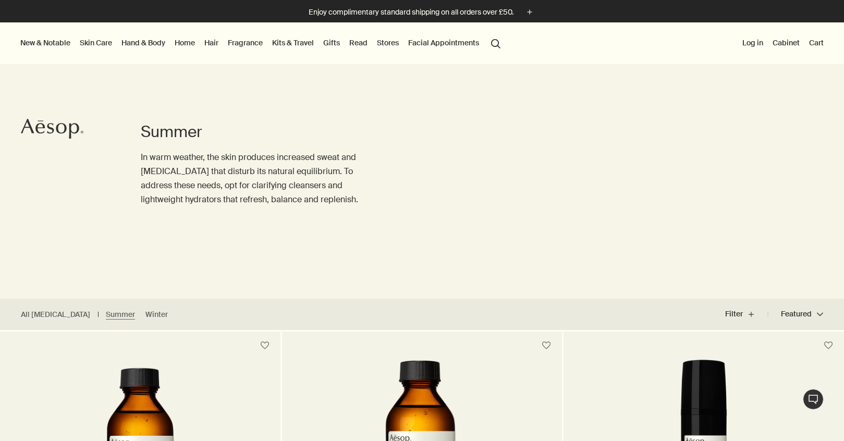
click at [187, 42] on link "Home" at bounding box center [184, 43] width 24 height 14
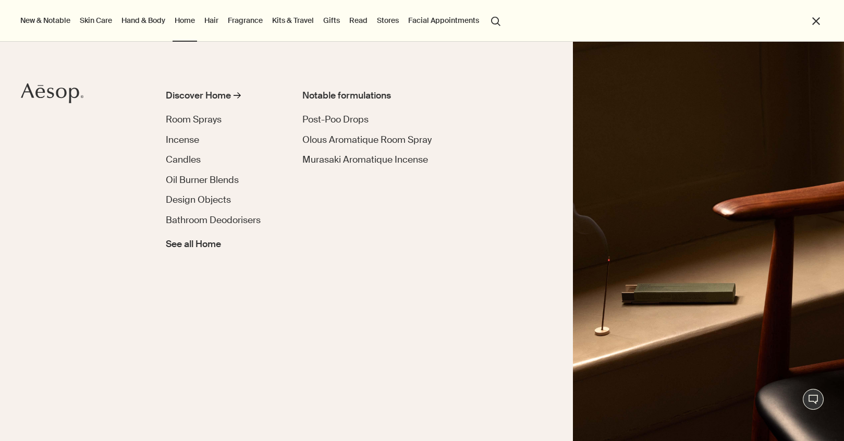
click at [209, 127] on ul "Discover Home rightArrow Room Sprays Incense Candles Oil Burner Blends Design O…" at bounding box center [221, 170] width 111 height 163
click at [209, 120] on span "Room Sprays" at bounding box center [194, 119] width 56 height 11
